Goal: Task Accomplishment & Management: Manage account settings

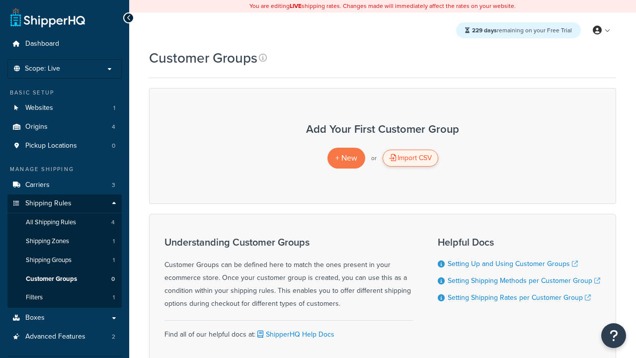
click at [410, 158] on div "Import CSV" at bounding box center [411, 158] width 56 height 17
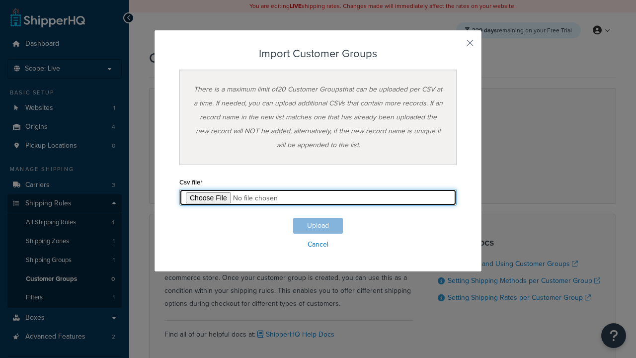
click at [318, 197] on input "file" at bounding box center [317, 197] width 277 height 17
type input "C:\fakepath\importCustomerGroupsSuccess.csv"
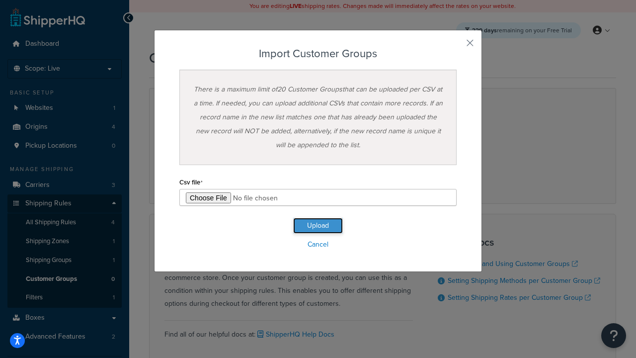
click at [318, 226] on button "Upload" at bounding box center [318, 226] width 50 height 16
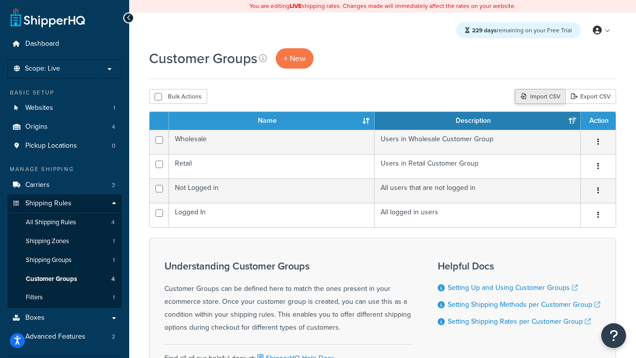
click at [539, 97] on div "Import CSV" at bounding box center [540, 96] width 51 height 15
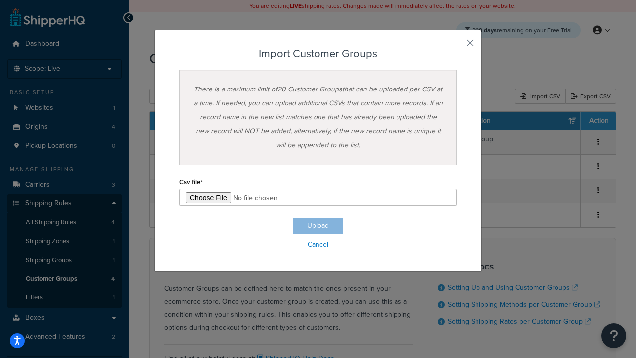
click at [318, 54] on h3 "Import Customer Groups" at bounding box center [317, 54] width 277 height 12
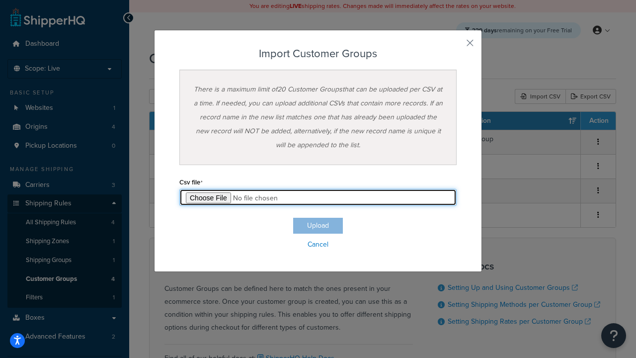
click at [318, 197] on input "file" at bounding box center [317, 197] width 277 height 17
type input "C:\fakepath\importCustomerGroupsFailure.csv"
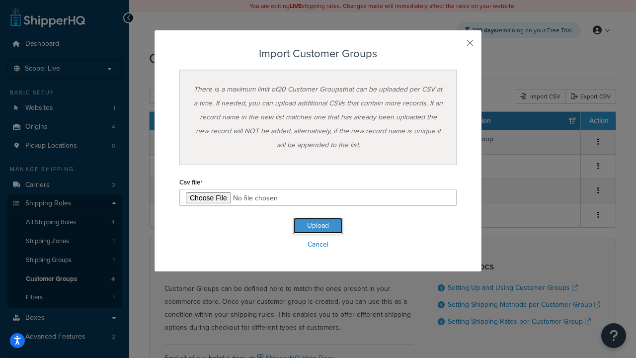
click at [318, 226] on button "Upload" at bounding box center [318, 226] width 50 height 16
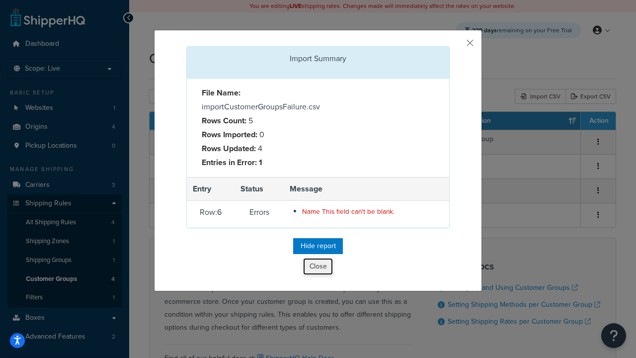
click at [318, 268] on button "Close" at bounding box center [318, 266] width 30 height 17
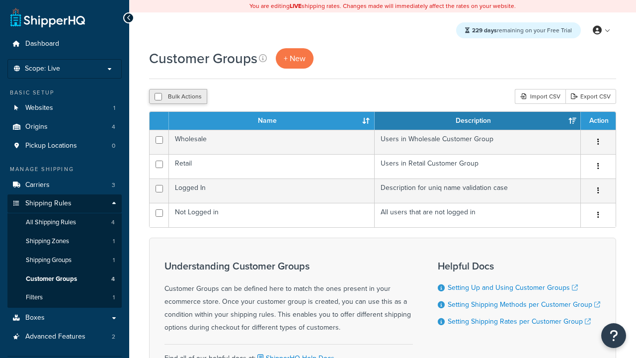
click at [178, 97] on button "Bulk Actions" at bounding box center [178, 96] width 58 height 15
checkbox input "true"
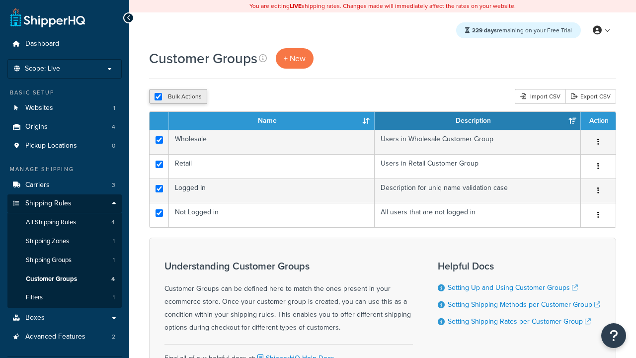
checkbox input "true"
click at [0, 0] on button "Delete" at bounding box center [0, 0] width 0 height 0
